Goal: Task Accomplishment & Management: Use online tool/utility

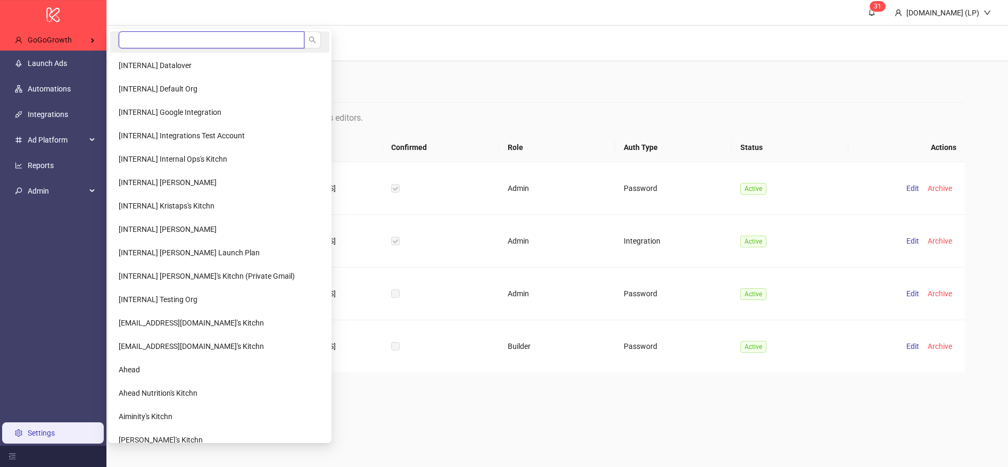
click at [160, 37] on input "search" at bounding box center [212, 39] width 186 height 17
type input "****"
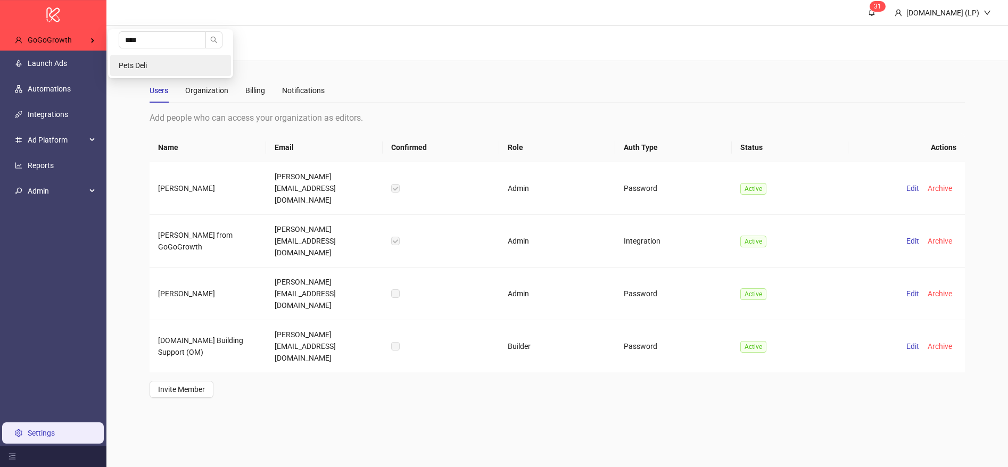
click at [138, 64] on span "Pets Deli" at bounding box center [133, 65] width 28 height 9
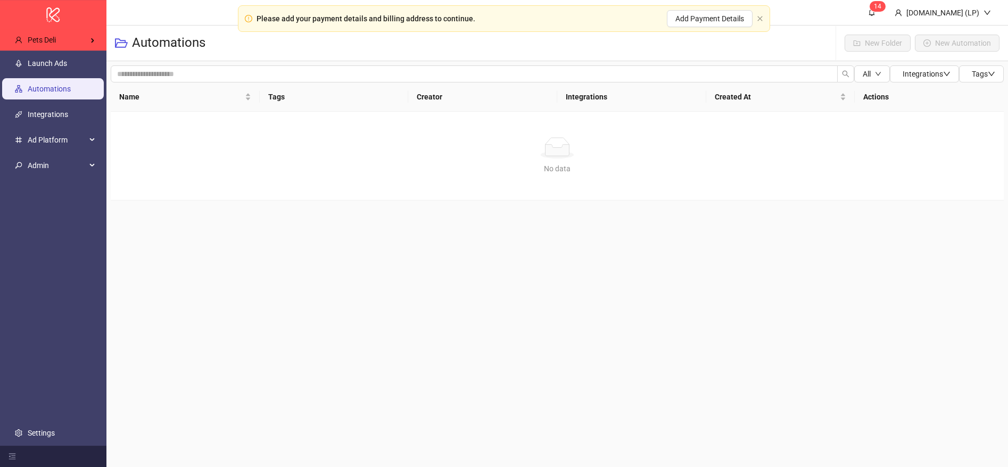
click at [67, 68] on link "Launch Ads" at bounding box center [47, 63] width 39 height 9
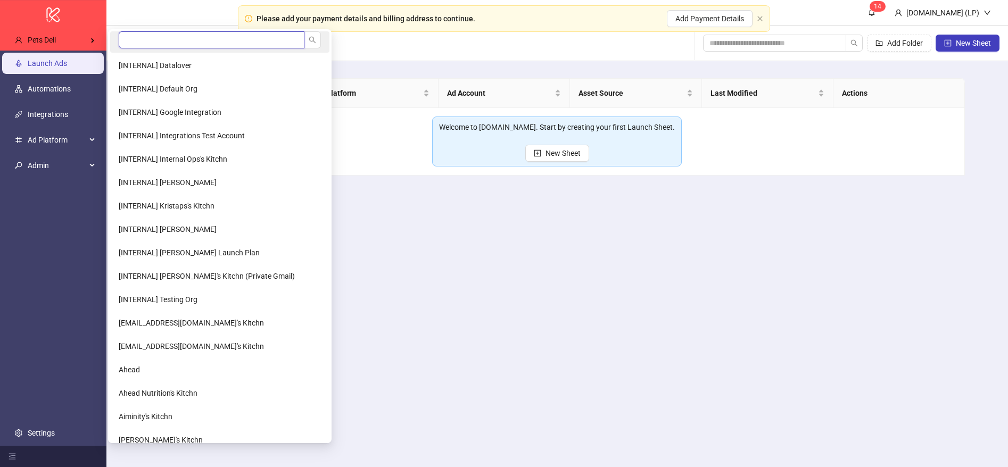
click at [157, 40] on input "search" at bounding box center [212, 39] width 186 height 17
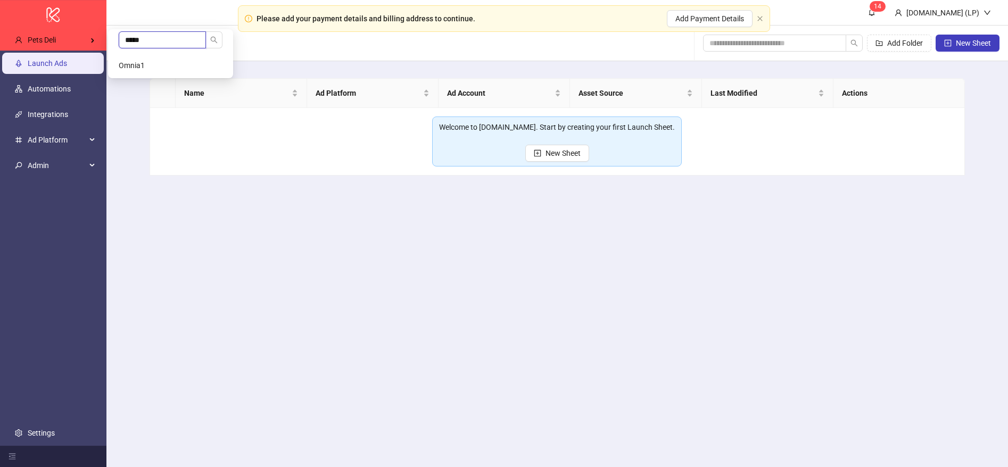
type input "*****"
click at [164, 60] on li "Omnia1" at bounding box center [170, 65] width 121 height 21
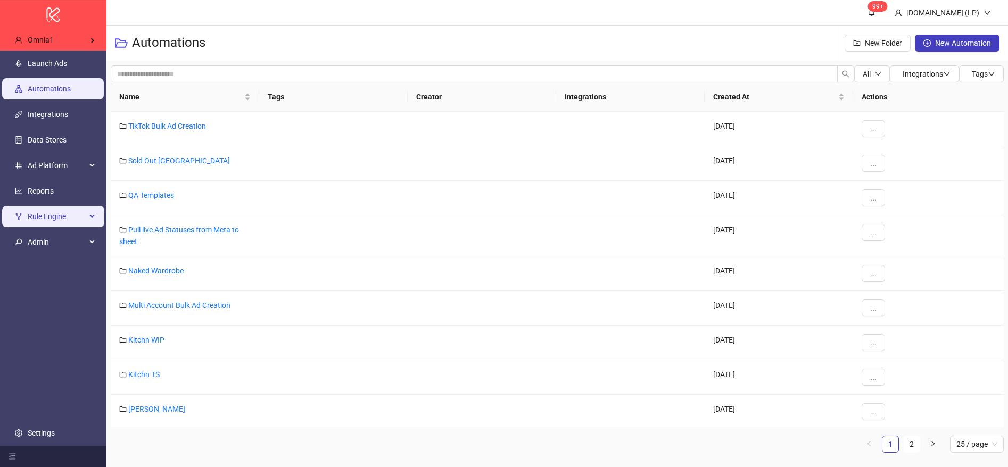
click at [55, 221] on span "Rule Engine" at bounding box center [57, 216] width 59 height 21
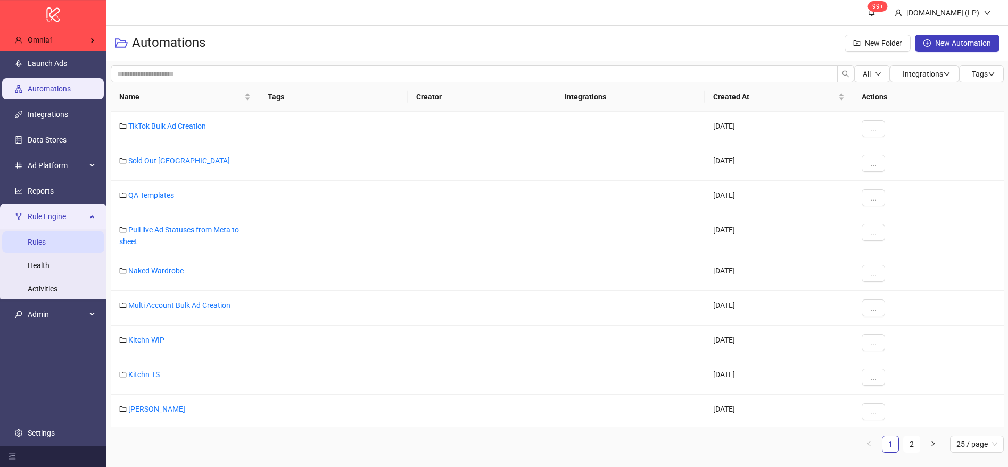
click at [46, 239] on link "Rules" at bounding box center [37, 242] width 18 height 9
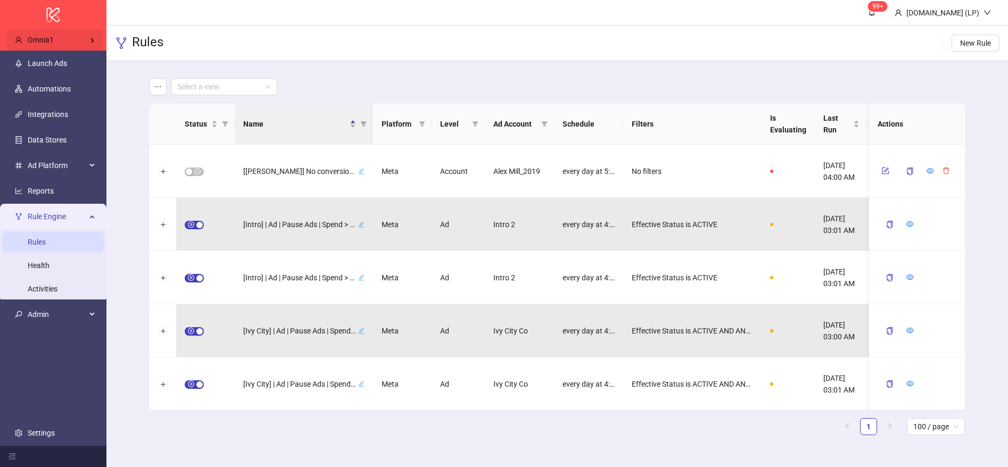
click at [71, 38] on div "Omnia1" at bounding box center [54, 39] width 97 height 21
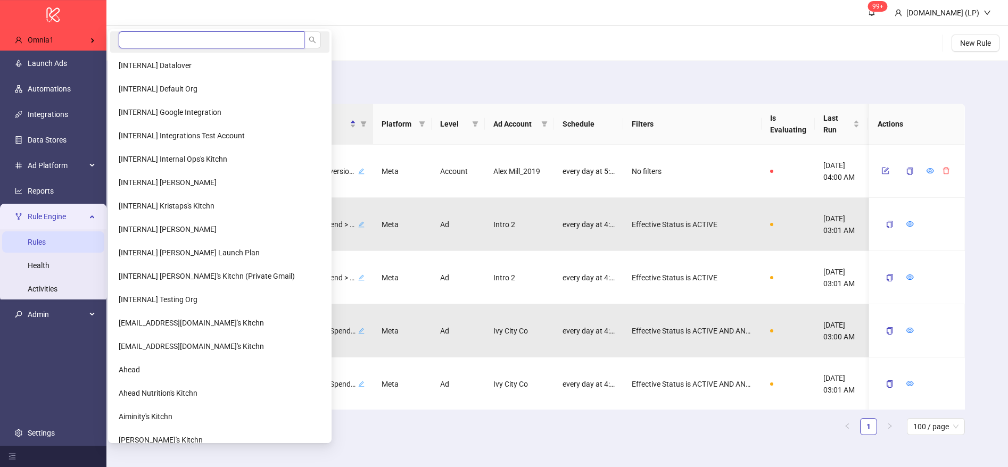
click at [148, 37] on input "search" at bounding box center [212, 39] width 186 height 17
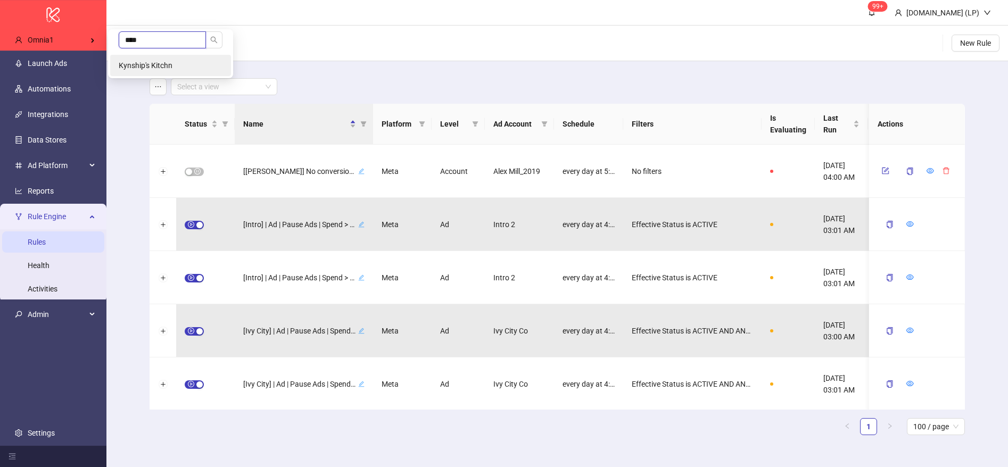
type input "****"
click at [155, 61] on span "Kynship's Kitchn" at bounding box center [146, 65] width 54 height 9
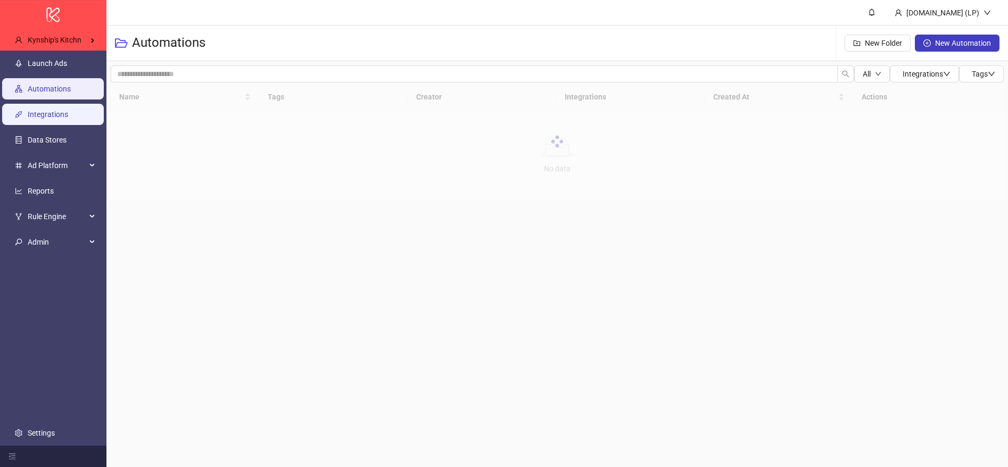
click at [68, 110] on link "Integrations" at bounding box center [48, 114] width 40 height 9
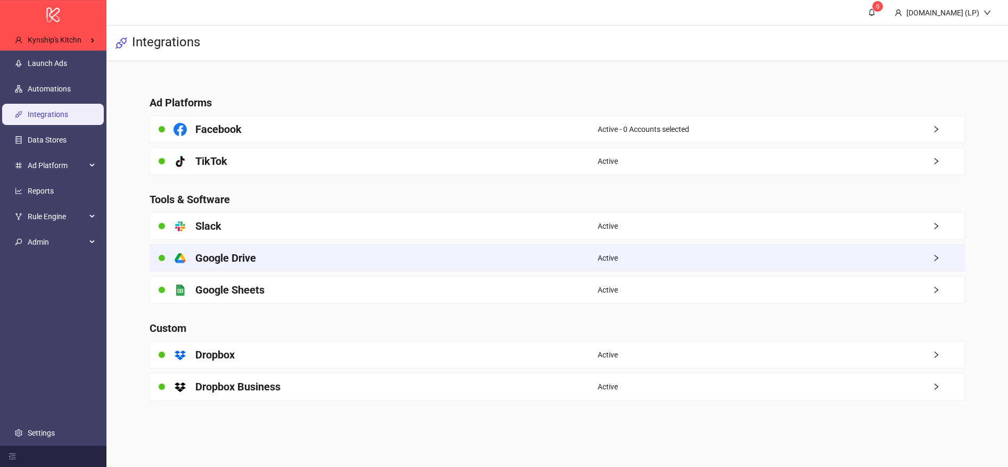
click at [264, 256] on div "platform/google_drive Google Drive" at bounding box center [373, 258] width 447 height 27
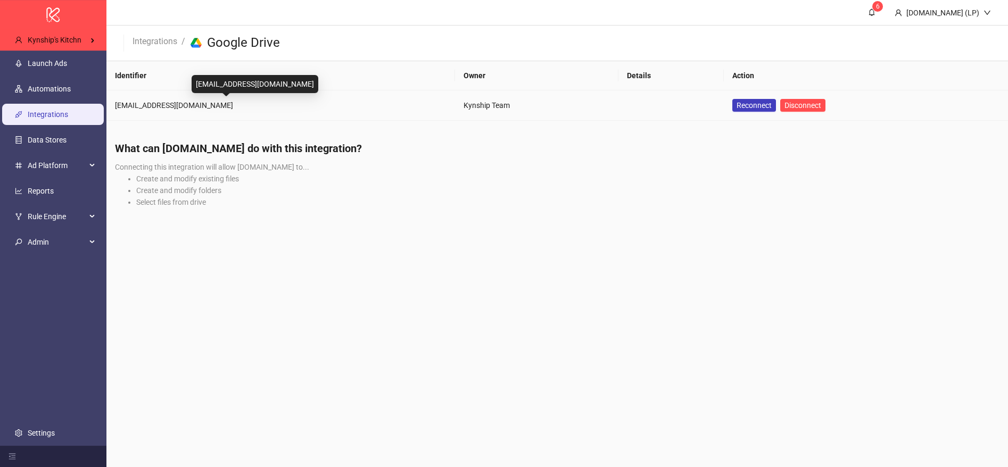
click at [160, 105] on div "[EMAIL_ADDRESS][DOMAIN_NAME]" at bounding box center [280, 105] width 331 height 12
copy div "[EMAIL_ADDRESS][DOMAIN_NAME]"
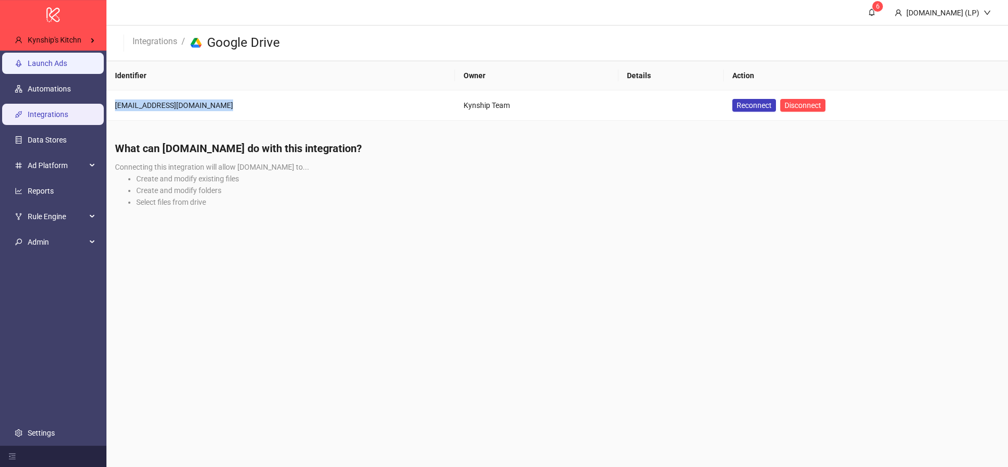
click at [61, 59] on link "Launch Ads" at bounding box center [47, 63] width 39 height 9
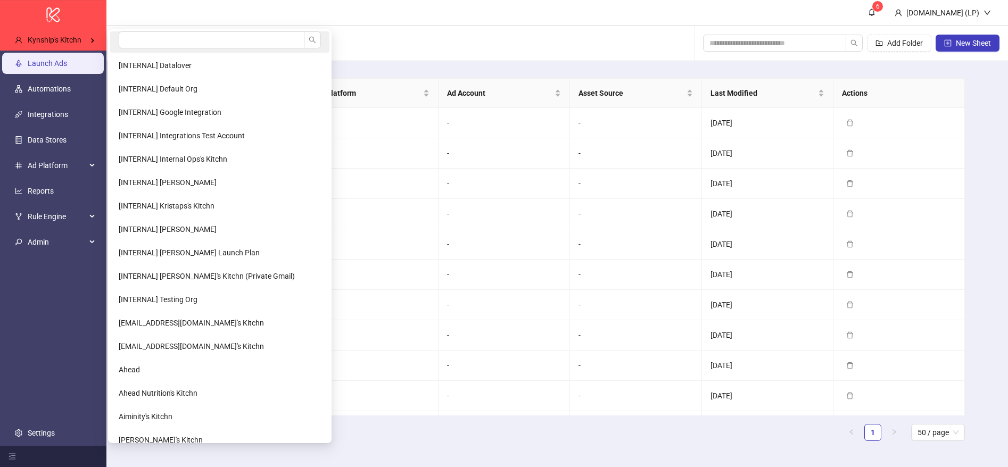
click at [162, 51] on li at bounding box center [219, 41] width 219 height 21
click at [168, 40] on input "search" at bounding box center [212, 39] width 186 height 17
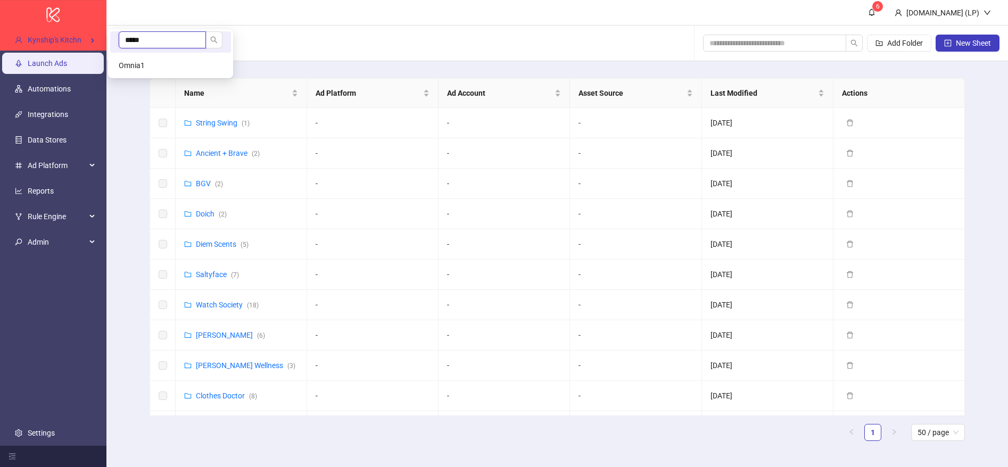
type input "*****"
click at [159, 68] on li "Omnia1" at bounding box center [170, 65] width 121 height 21
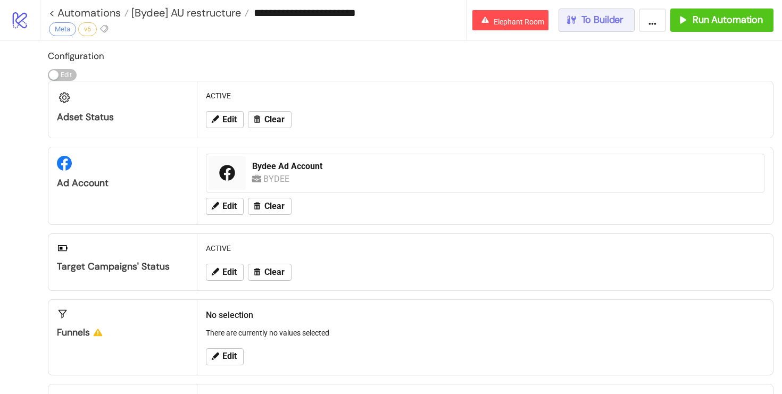
click at [603, 22] on span "To Builder" at bounding box center [602, 20] width 43 height 12
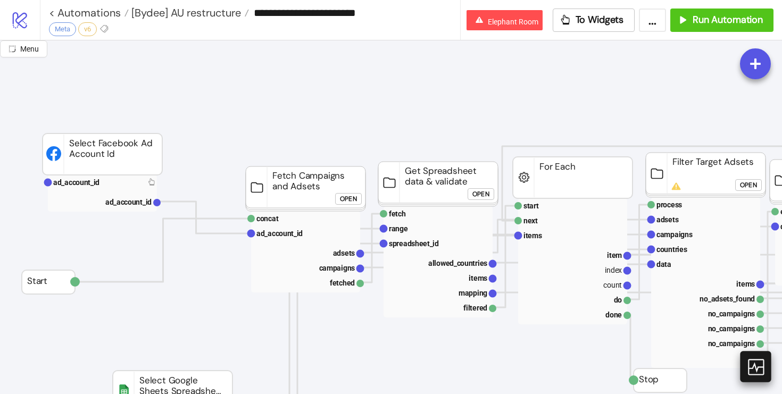
click at [754, 365] on icon at bounding box center [755, 367] width 16 height 16
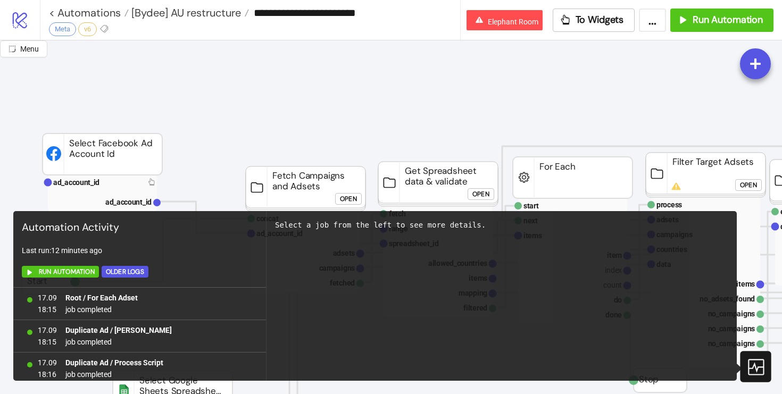
scroll to position [978, 0]
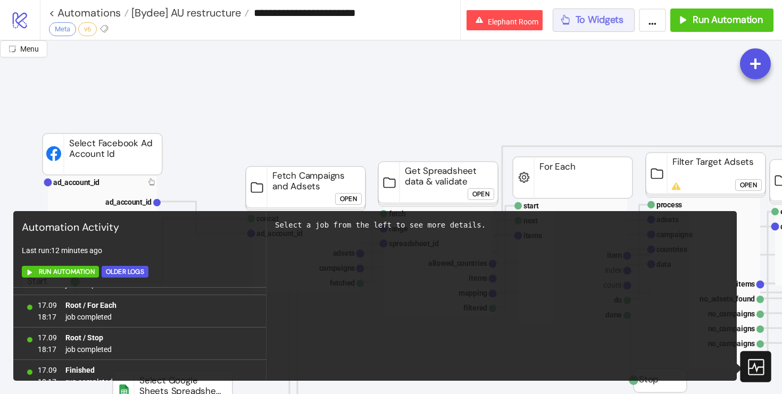
click at [611, 23] on span "To Widgets" at bounding box center [600, 20] width 48 height 12
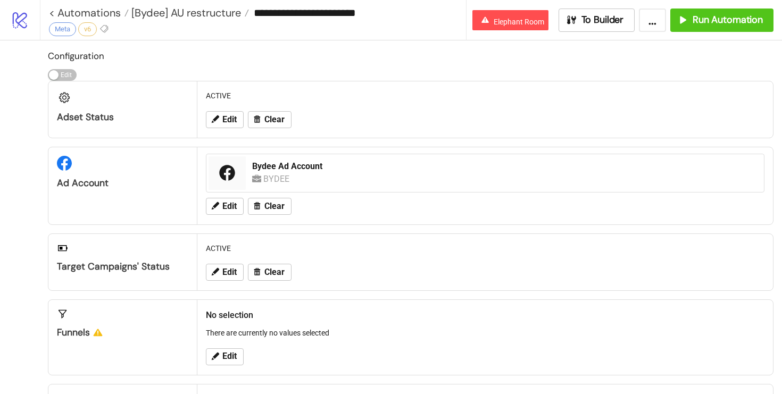
scroll to position [423, 0]
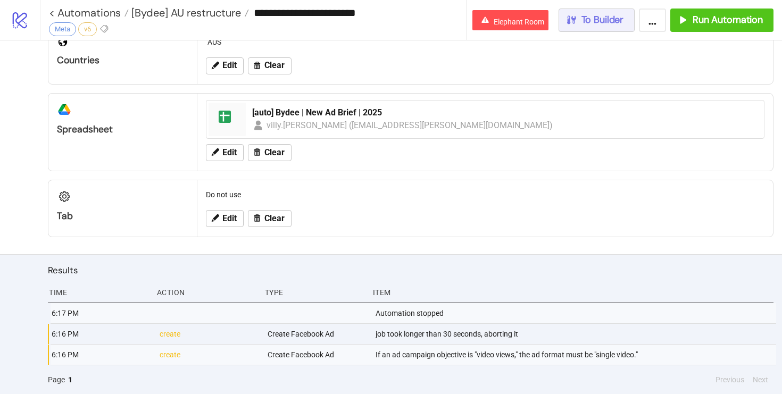
click at [608, 22] on span "To Builder" at bounding box center [602, 20] width 43 height 12
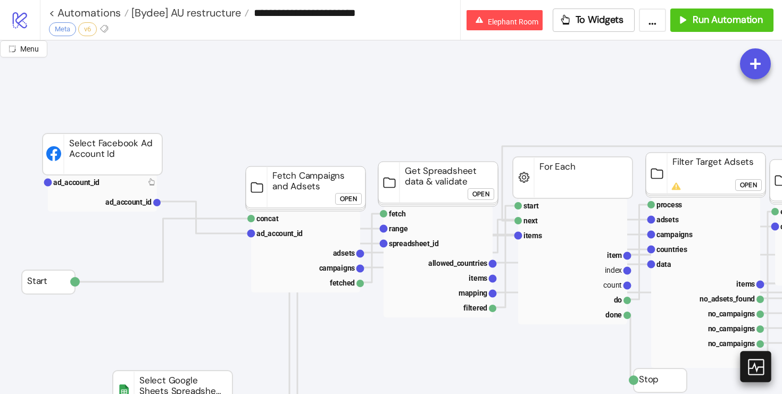
click at [757, 362] on icon at bounding box center [755, 366] width 19 height 19
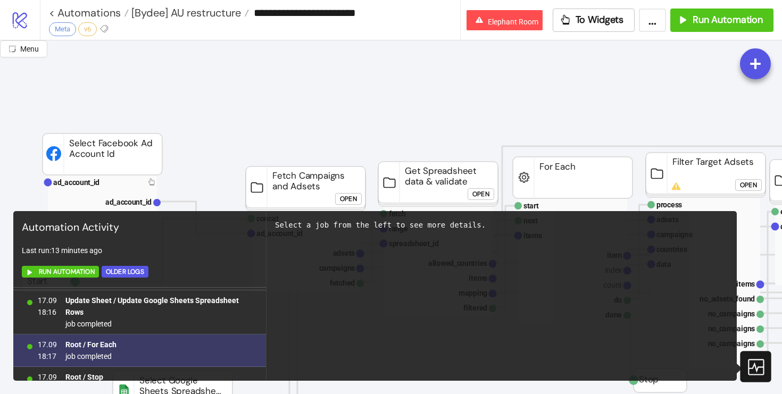
scroll to position [978, 0]
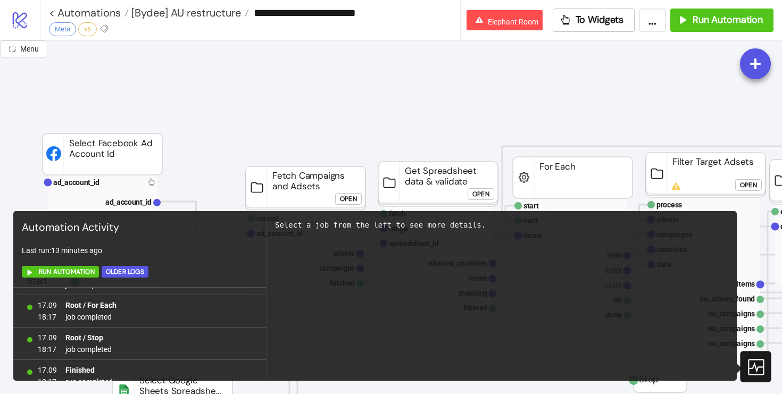
click at [748, 363] on icon at bounding box center [755, 367] width 16 height 16
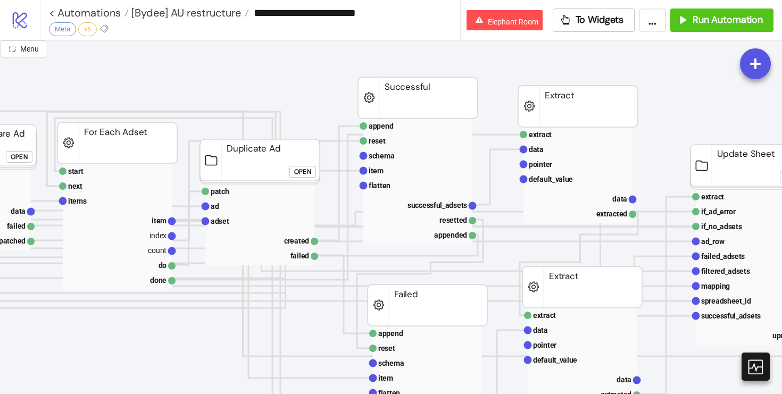
scroll to position [35, 834]
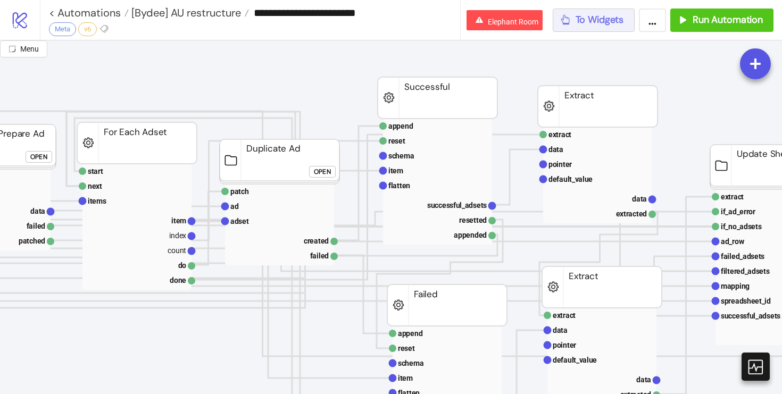
click at [589, 15] on span "To Widgets" at bounding box center [600, 20] width 48 height 12
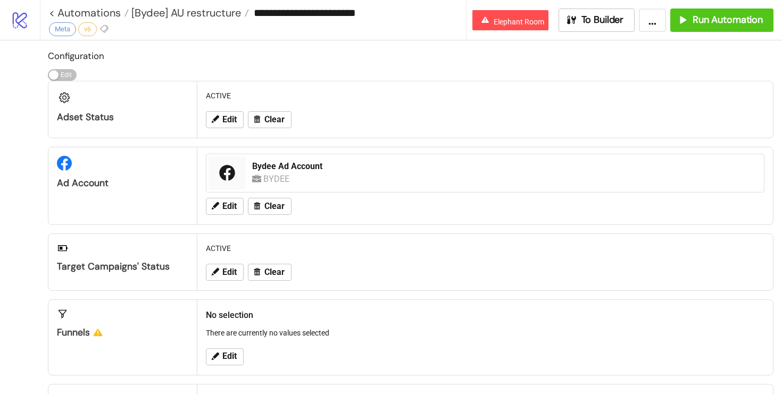
scroll to position [423, 0]
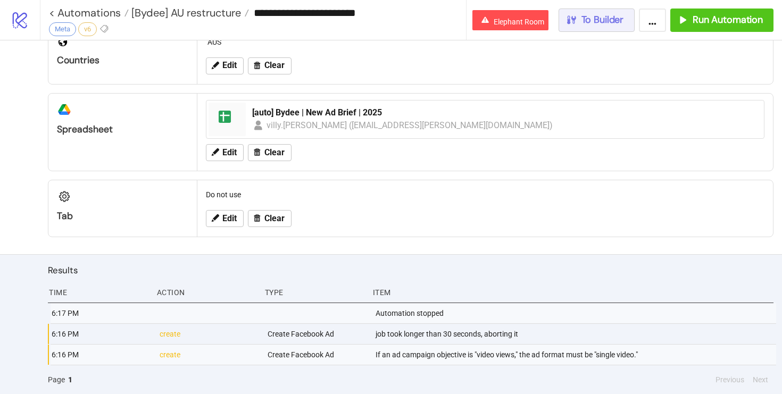
click at [615, 21] on span "To Builder" at bounding box center [602, 20] width 43 height 12
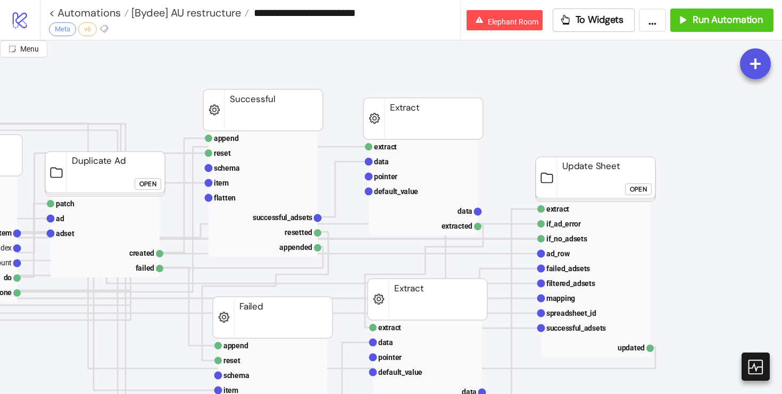
scroll to position [14, 1008]
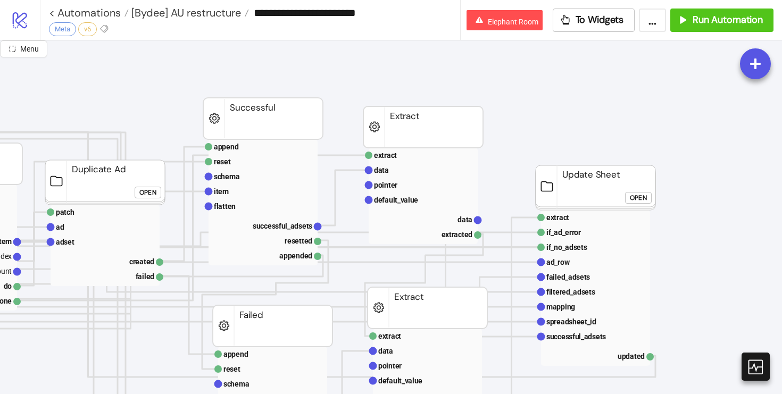
click at [138, 195] on button "Open" at bounding box center [148, 193] width 27 height 12
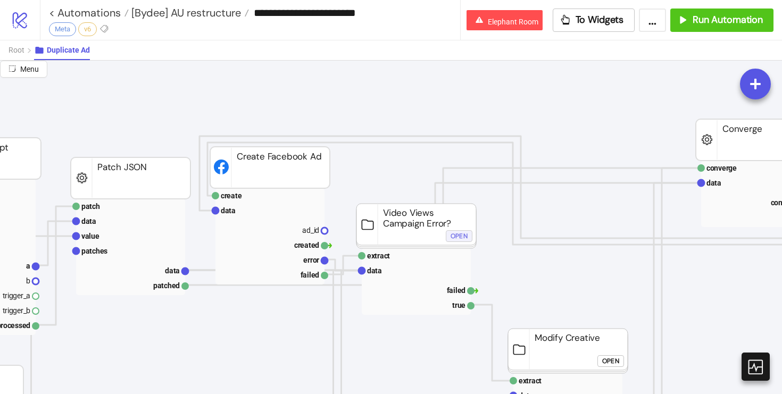
scroll to position [14, 1058]
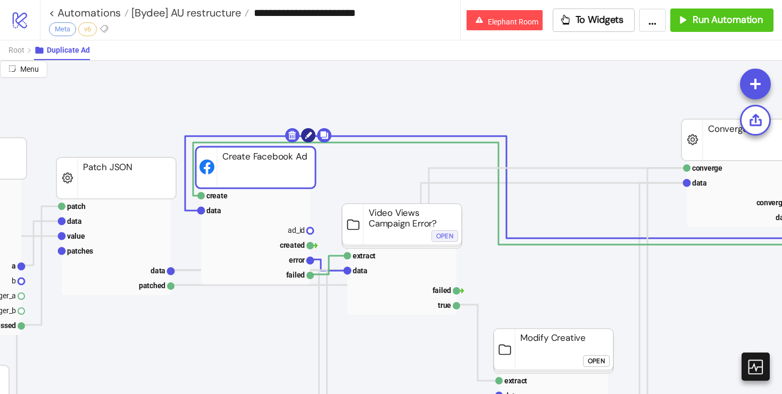
click at [306, 137] on circle at bounding box center [308, 135] width 14 height 14
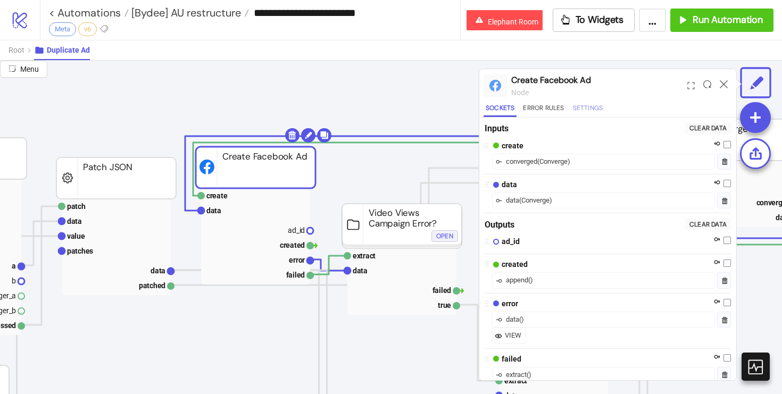
click at [588, 105] on button "Settings" at bounding box center [588, 110] width 35 height 14
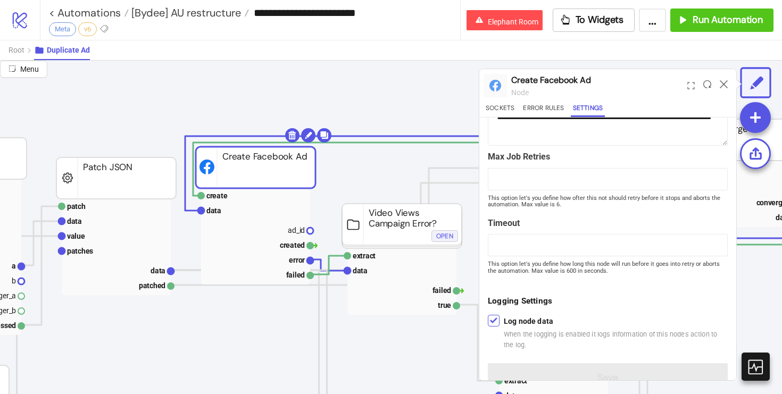
scroll to position [145, 0]
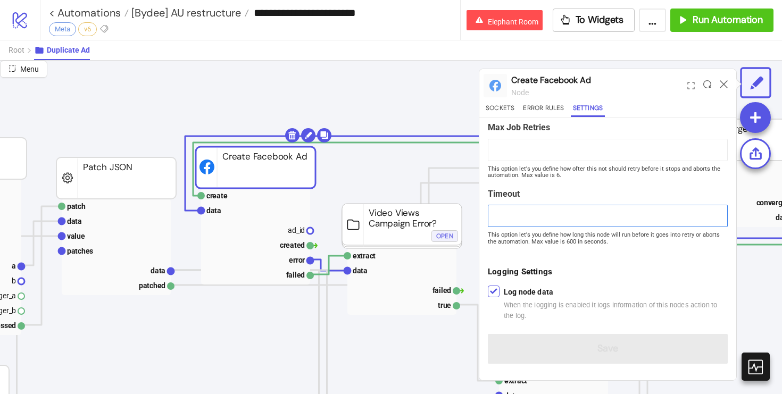
click at [509, 211] on input "**" at bounding box center [608, 216] width 240 height 22
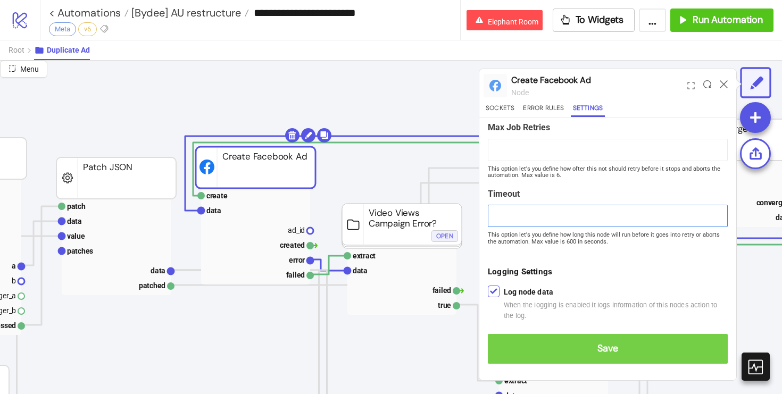
type input "***"
click at [579, 356] on button "Save" at bounding box center [608, 349] width 240 height 30
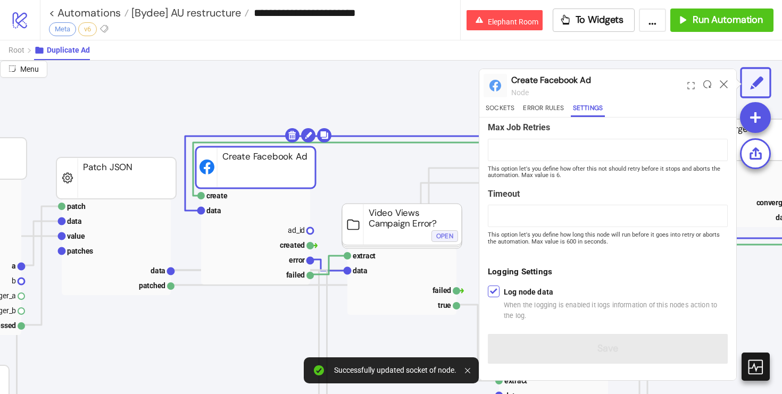
click at [721, 88] on div at bounding box center [723, 85] width 16 height 29
click at [727, 82] on icon at bounding box center [724, 84] width 8 height 8
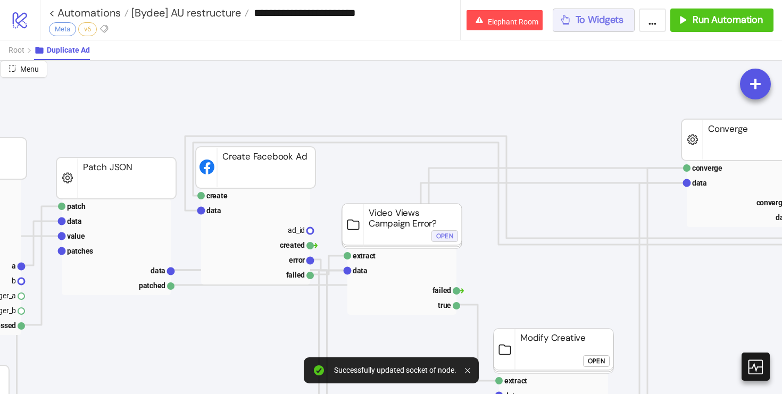
click at [589, 9] on button "To Widgets" at bounding box center [594, 20] width 82 height 23
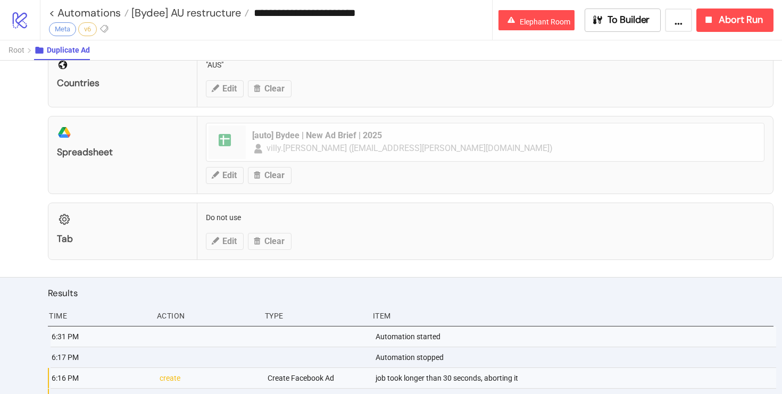
scroll to position [463, 0]
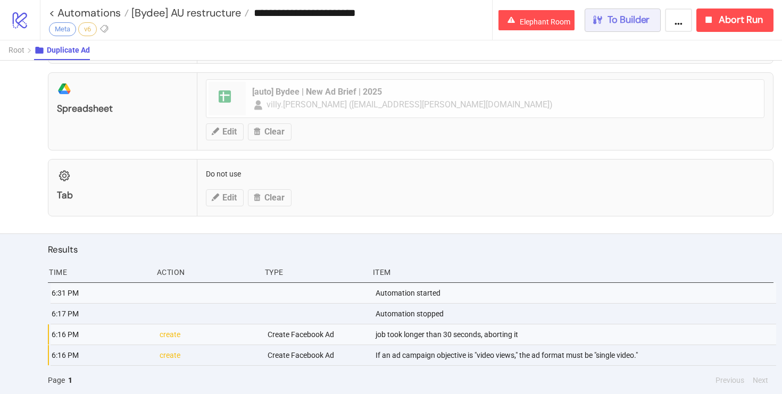
click at [615, 25] on span "To Builder" at bounding box center [628, 20] width 43 height 12
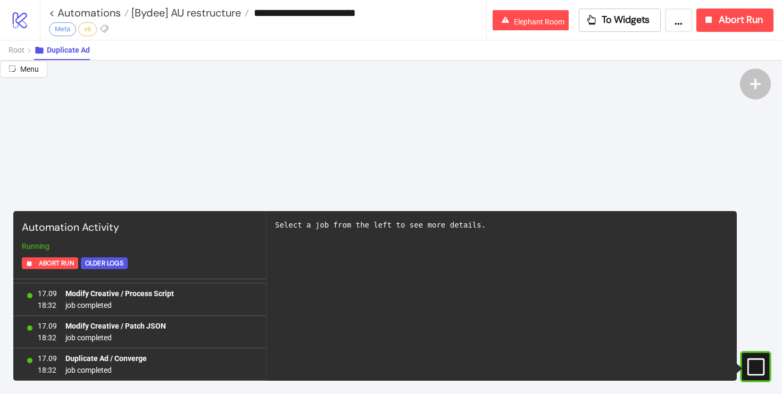
scroll to position [1579, 0]
click at [598, 15] on div "To Widgets" at bounding box center [618, 20] width 64 height 12
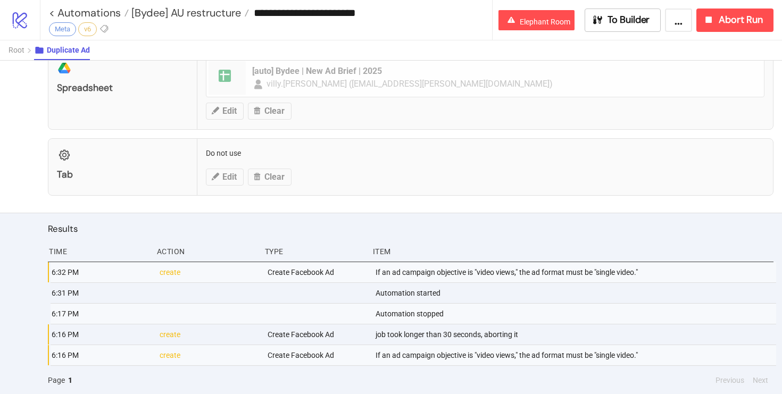
scroll to position [505, 0]
